Goal: Information Seeking & Learning: Learn about a topic

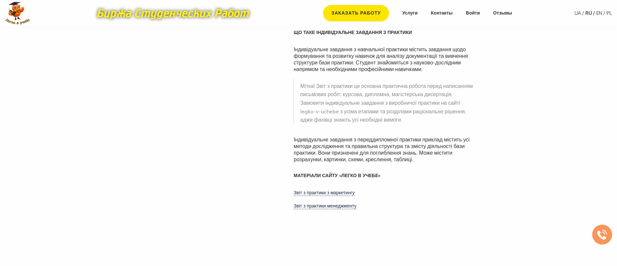
scroll to position [329, 0]
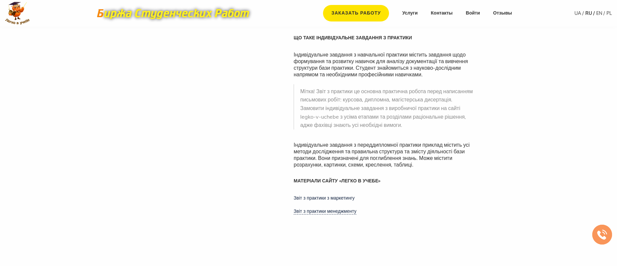
click at [337, 198] on link "Звіт з практики з маркетингу" at bounding box center [324, 198] width 61 height 6
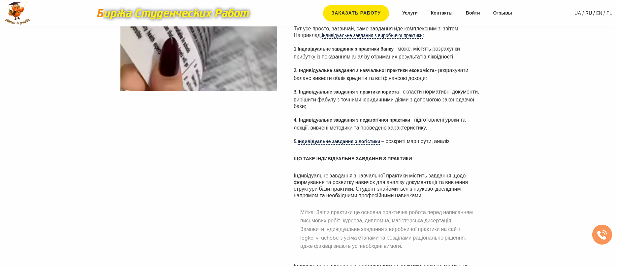
scroll to position [198, 0]
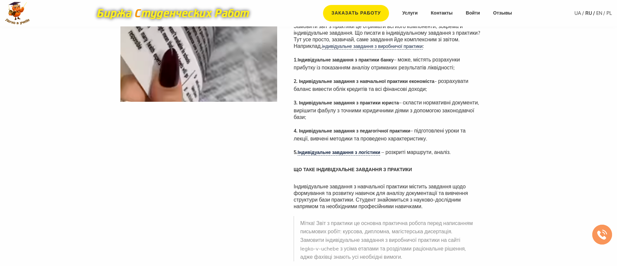
drag, startPoint x: 299, startPoint y: 102, endPoint x: 342, endPoint y: 117, distance: 45.5
click at [343, 118] on div "3. Індивідуальне завдання з практики юриста – скласти нормативні документи, вир…" at bounding box center [388, 113] width 188 height 28
drag, startPoint x: 299, startPoint y: 103, endPoint x: 343, endPoint y: 117, distance: 45.4
click at [343, 117] on div "3. Індивідуальне завдання з практики юриста – скласти нормативні документи, вир…" at bounding box center [388, 113] width 188 height 28
drag, startPoint x: 313, startPoint y: 103, endPoint x: 309, endPoint y: 103, distance: 4.0
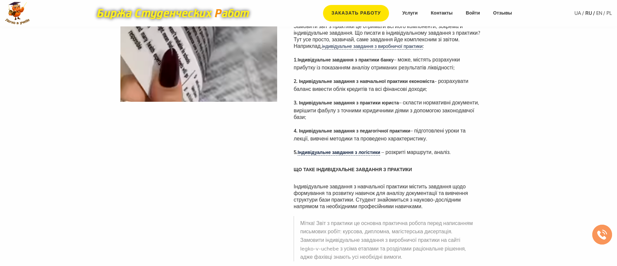
click at [313, 103] on strong "3. Індивідуальне завдання з практики юриста" at bounding box center [346, 103] width 105 height 6
drag, startPoint x: 298, startPoint y: 102, endPoint x: 346, endPoint y: 119, distance: 51.2
click at [346, 119] on div "3. Індивідуальне завдання з практики юриста – скласти нормативні документи, вир…" at bounding box center [388, 113] width 188 height 28
copy div "Індивідуальне завдання з практики юриста – скласти нормативні документи, виріши…"
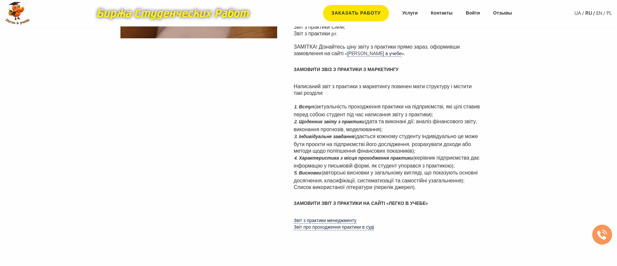
scroll to position [262, 0]
